Goal: Transaction & Acquisition: Purchase product/service

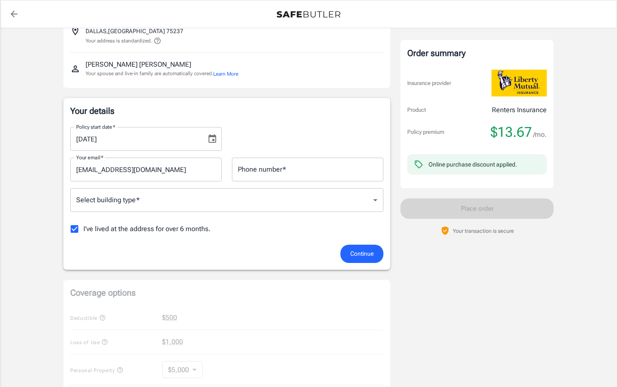
scroll to position [85, 0]
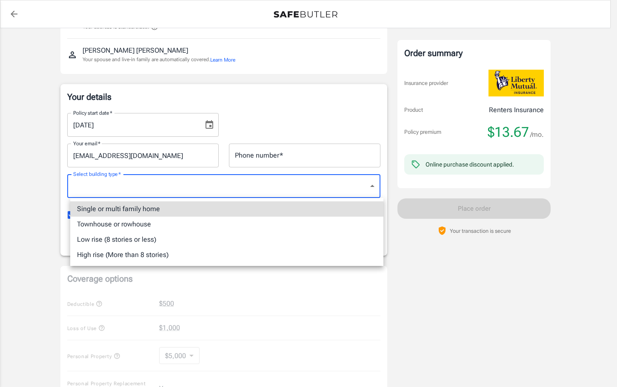
click at [173, 190] on body "Policy premium $ 13.67 /mo Liberty Mutual Renters Insurance [STREET_ADDRESS] Yo…" at bounding box center [308, 332] width 617 height 835
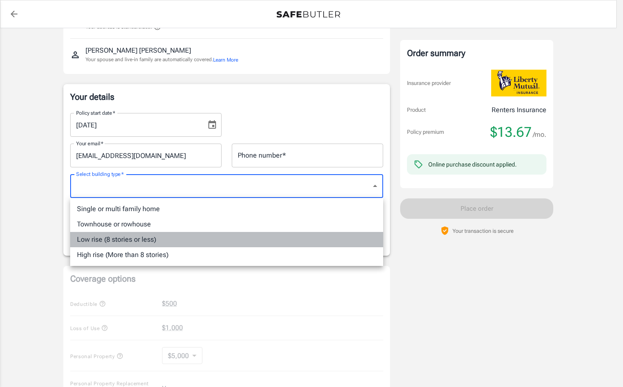
click at [124, 242] on li "Low rise (8 stories or less)" at bounding box center [226, 239] width 313 height 15
type input "lowrise"
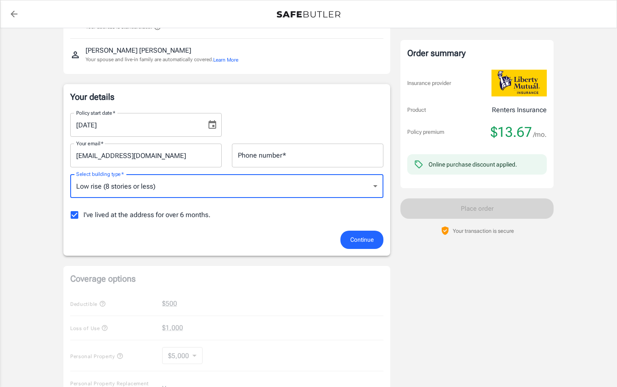
click at [71, 216] on input "I've lived at the address for over 6 months." at bounding box center [74, 215] width 18 height 18
checkbox input "false"
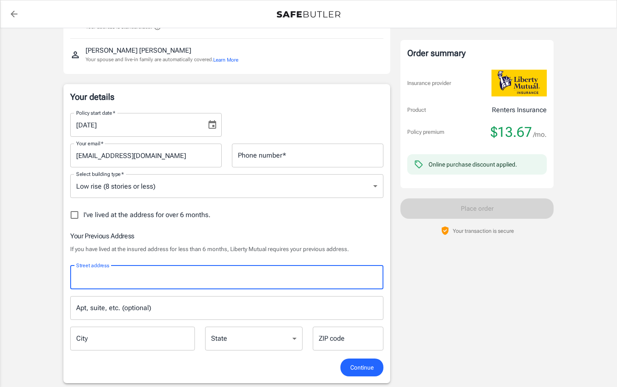
click at [114, 280] on input "Street address" at bounding box center [226, 278] width 305 height 16
type input "[STREET_ADDRESS][PERSON_NAME]"
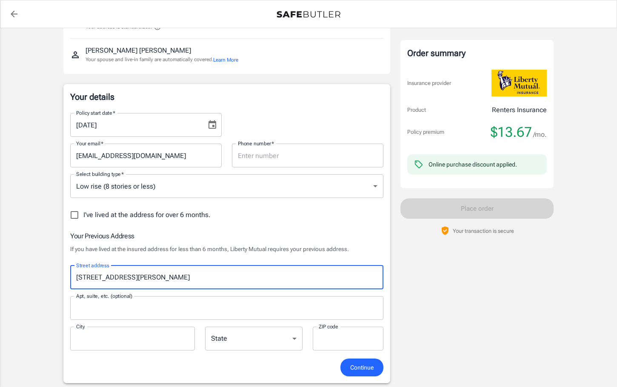
type input "6784577717"
type input "1432"
type input "[GEOGRAPHIC_DATA]"
type input "75203"
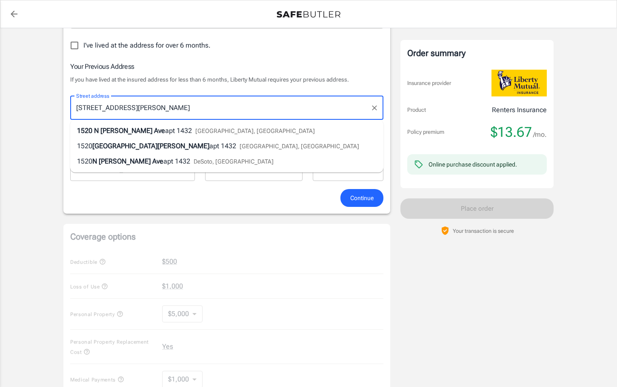
scroll to position [255, 0]
click at [195, 132] on span "[GEOGRAPHIC_DATA], [GEOGRAPHIC_DATA]" at bounding box center [254, 130] width 119 height 7
type input "[STREET_ADDRESS][PERSON_NAME]"
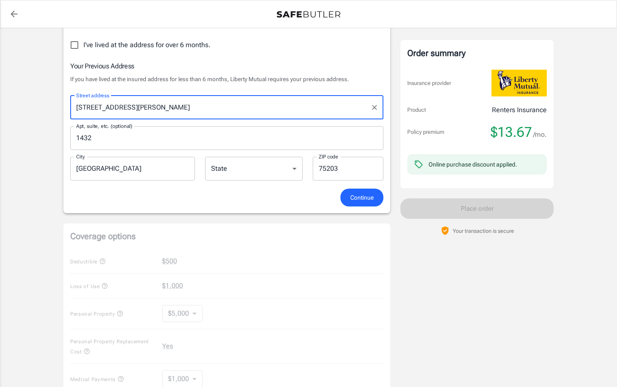
select select "[GEOGRAPHIC_DATA]"
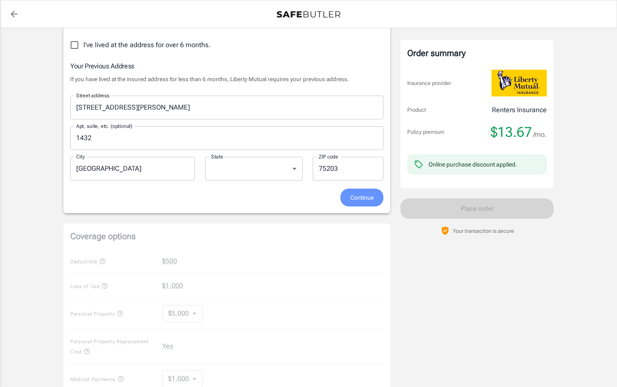
click at [352, 197] on span "Continue" at bounding box center [361, 198] width 23 height 11
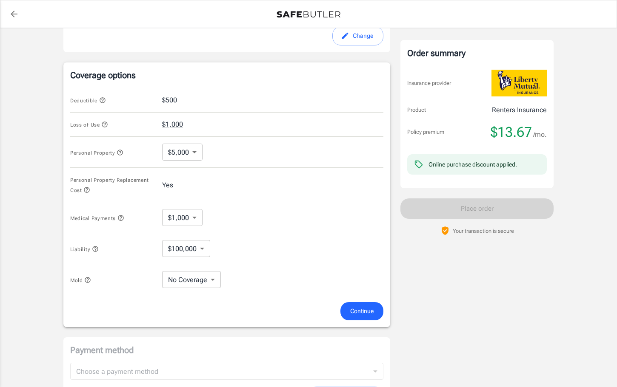
scroll to position [322, 0]
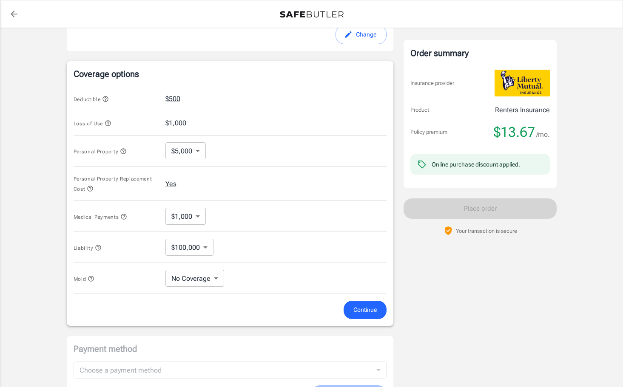
click at [196, 153] on body "Policy premium $ 13.67 /mo Liberty Mutual Renters Insurance [STREET_ADDRESS] Yo…" at bounding box center [311, 111] width 623 height 867
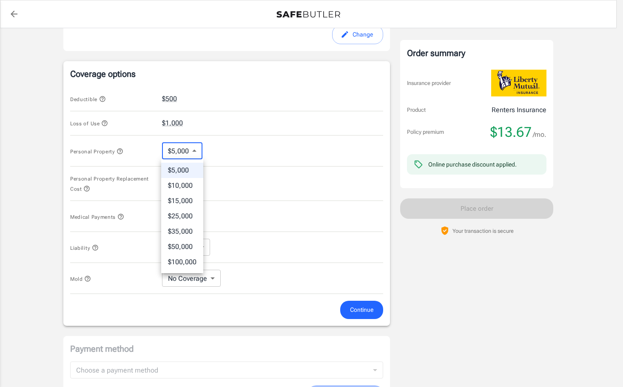
click at [180, 186] on li "$10,000" at bounding box center [182, 185] width 42 height 15
type input "10000"
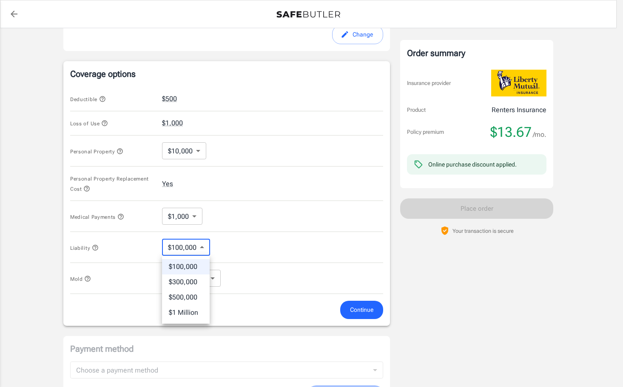
click at [202, 248] on body "Policy premium $ 13.67 /mo Liberty Mutual Renters Insurance [STREET_ADDRESS] Yo…" at bounding box center [311, 111] width 623 height 867
click at [193, 284] on li "$300,000" at bounding box center [186, 282] width 48 height 15
type input "300000"
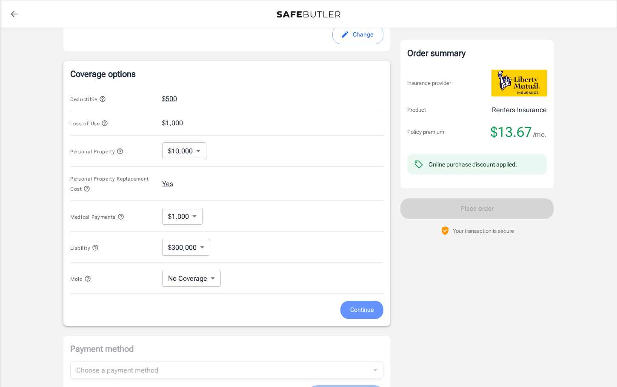
click at [355, 309] on span "Continue" at bounding box center [361, 310] width 23 height 11
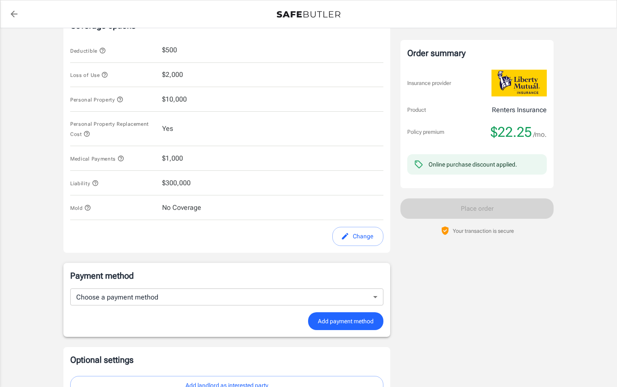
scroll to position [370, 0]
click at [353, 235] on button "Change" at bounding box center [357, 236] width 51 height 19
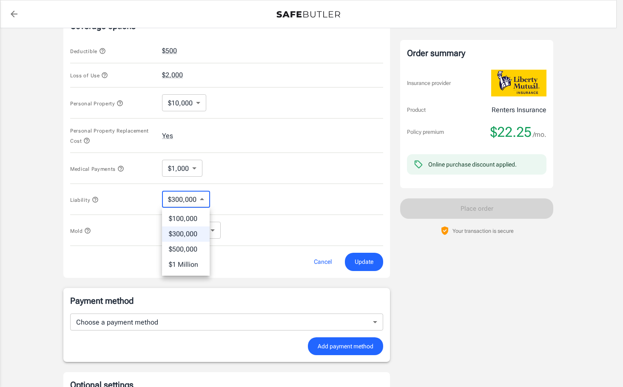
click at [198, 200] on body "Policy premium $ 22.25 /mo Liberty Mutual Renters Insurance [STREET_ADDRESS] Yo…" at bounding box center [311, 63] width 623 height 867
click at [190, 217] on li "$100,000" at bounding box center [186, 218] width 48 height 15
type input "100000"
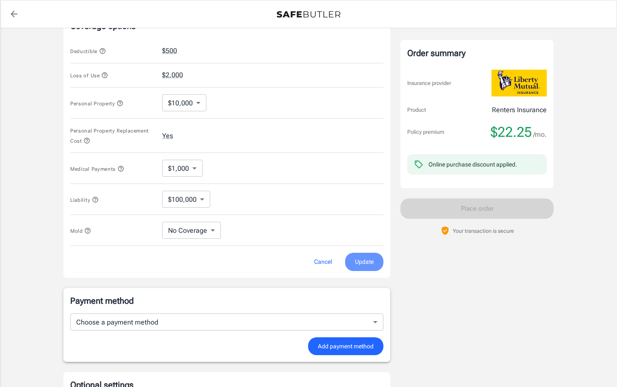
click at [358, 261] on span "Update" at bounding box center [364, 262] width 19 height 11
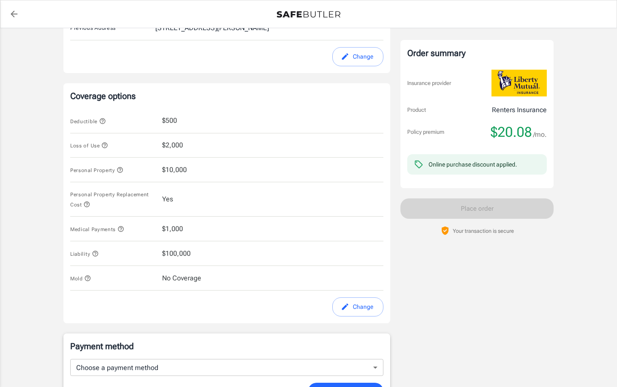
scroll to position [285, 0]
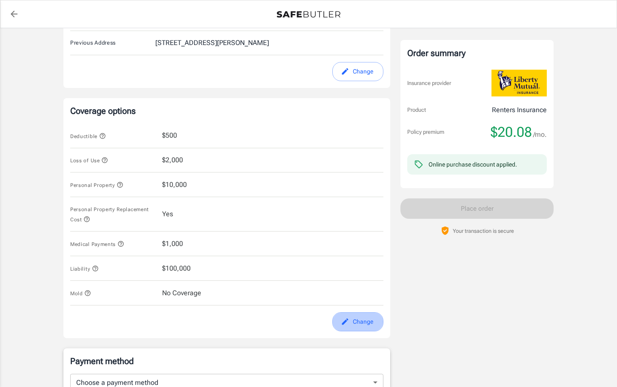
click at [351, 318] on button "Change" at bounding box center [357, 322] width 51 height 19
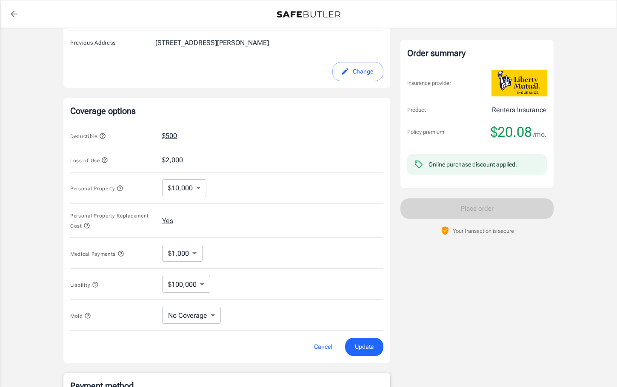
click at [170, 135] on button "$500" at bounding box center [169, 136] width 15 height 10
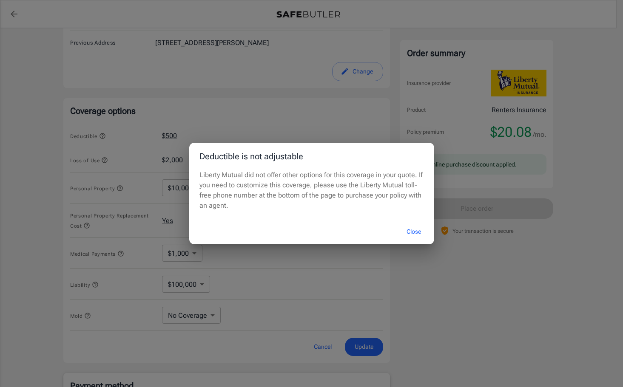
click at [409, 232] on button "Close" at bounding box center [414, 232] width 34 height 18
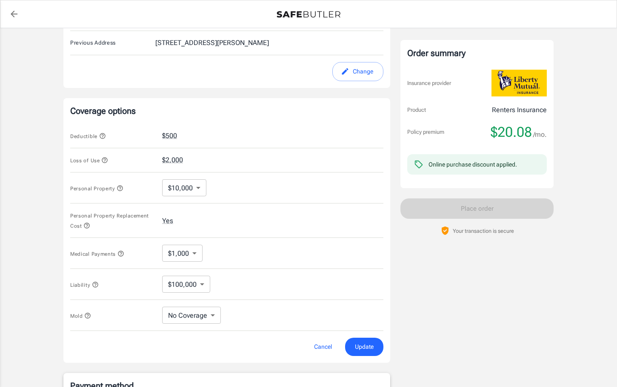
drag, startPoint x: 409, startPoint y: 233, endPoint x: 287, endPoint y: 203, distance: 126.0
click at [287, 203] on div "Personal Property $10,000 10000 ​" at bounding box center [226, 188] width 313 height 31
click at [197, 189] on body "Policy premium $ 20.08 /mo Liberty Mutual Renters Insurance [STREET_ADDRESS] Yo…" at bounding box center [308, 148] width 617 height 867
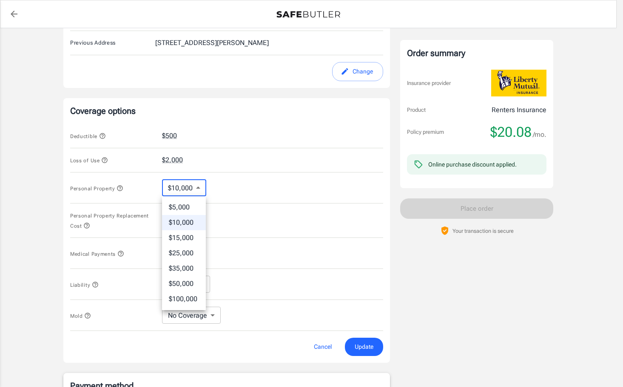
click at [197, 188] on div at bounding box center [311, 193] width 623 height 387
click at [199, 188] on body "Policy premium $ 20.08 /mo Liberty Mutual Renters Insurance [STREET_ADDRESS] Yo…" at bounding box center [311, 148] width 623 height 867
click at [191, 208] on li "$5,000" at bounding box center [184, 207] width 44 height 15
type input "5000"
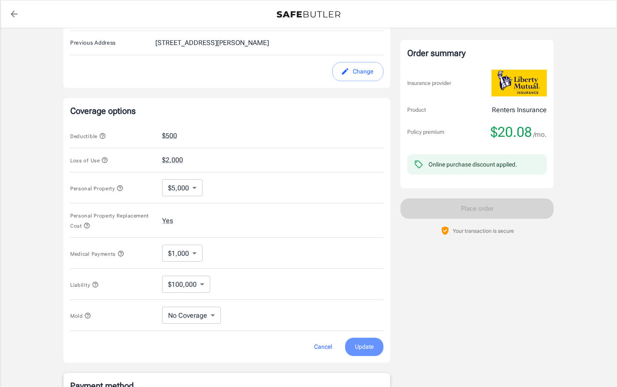
click at [365, 347] on span "Update" at bounding box center [364, 347] width 19 height 11
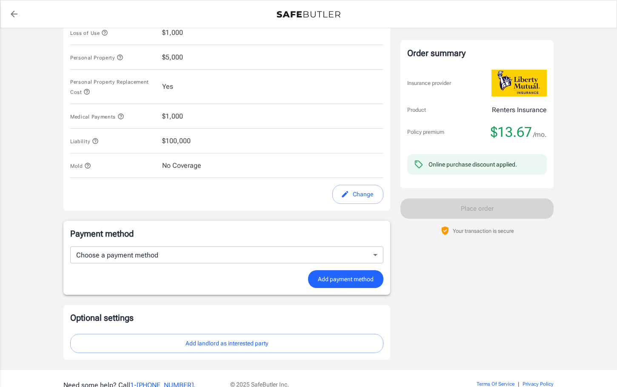
scroll to position [455, 0]
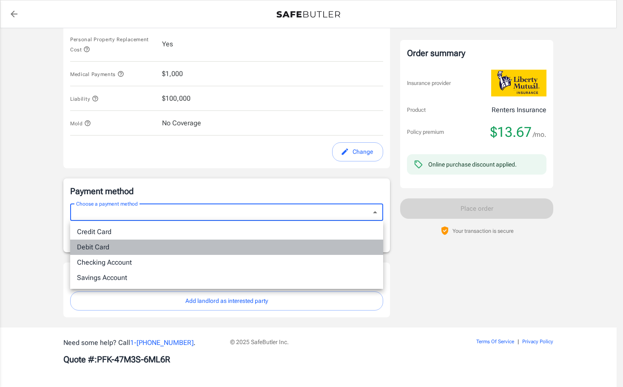
click at [132, 245] on li "Debit Card" at bounding box center [226, 247] width 313 height 15
type input "debit"
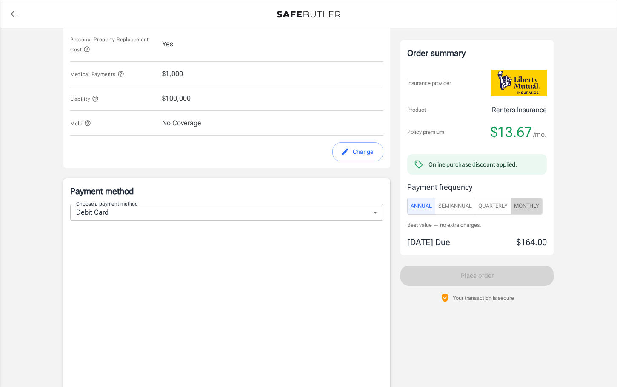
click at [525, 205] on span "Monthly" at bounding box center [526, 207] width 25 height 10
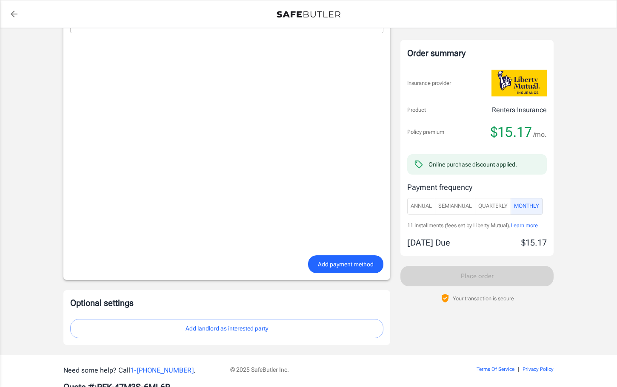
scroll to position [628, 0]
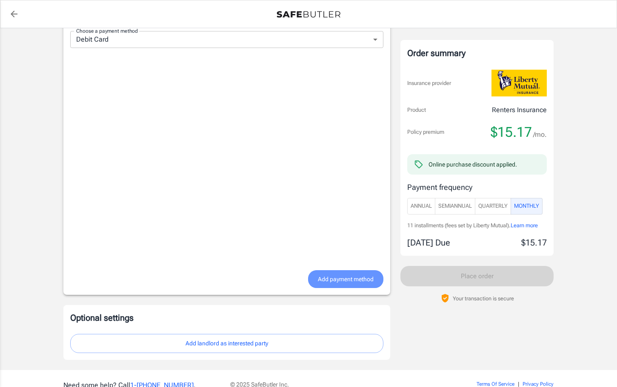
click at [330, 284] on span "Add payment method" at bounding box center [346, 279] width 56 height 11
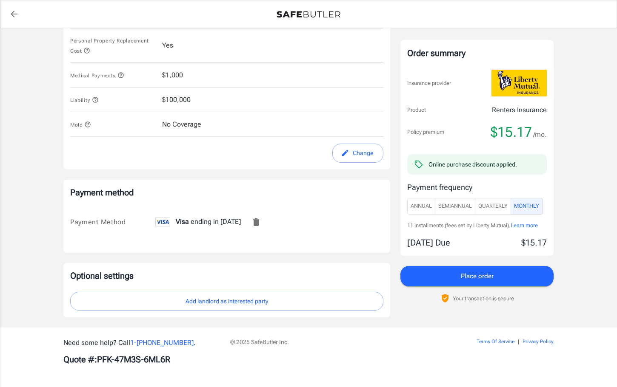
scroll to position [454, 0]
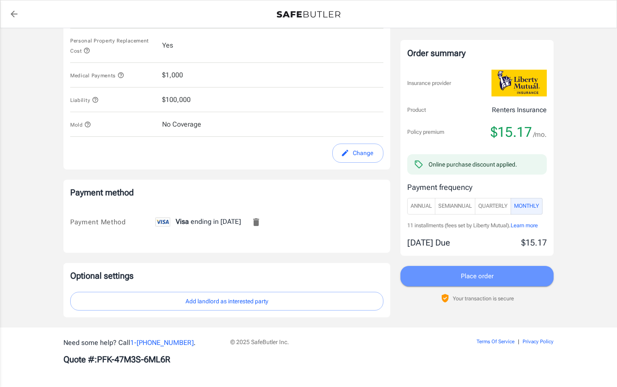
click at [509, 278] on button "Place order" at bounding box center [476, 276] width 153 height 20
